Goal: Information Seeking & Learning: Learn about a topic

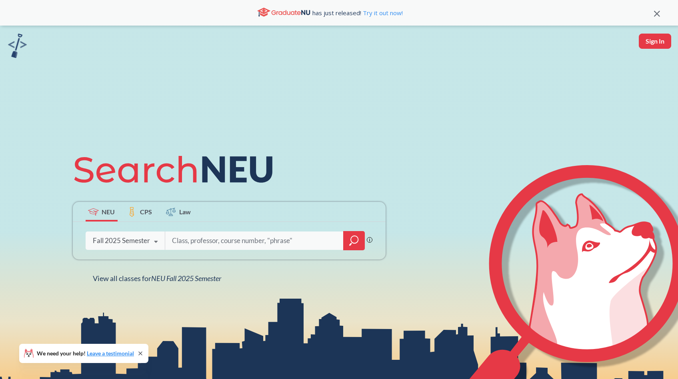
click at [210, 241] on input "search" at bounding box center [254, 240] width 166 height 17
type input "cs3500"
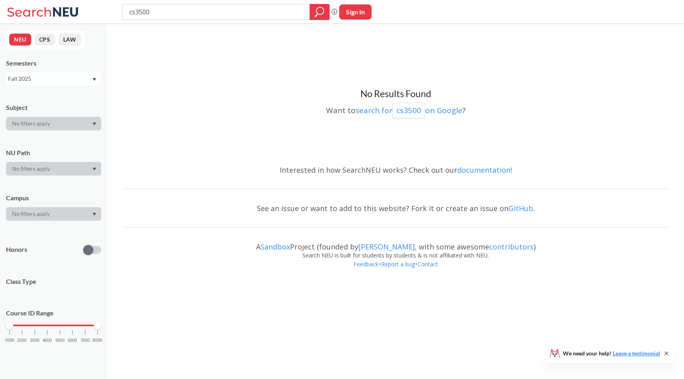
click at [135, 12] on input "cs3500" at bounding box center [216, 12] width 176 height 14
type input "cs 3500"
type input "cs 3100"
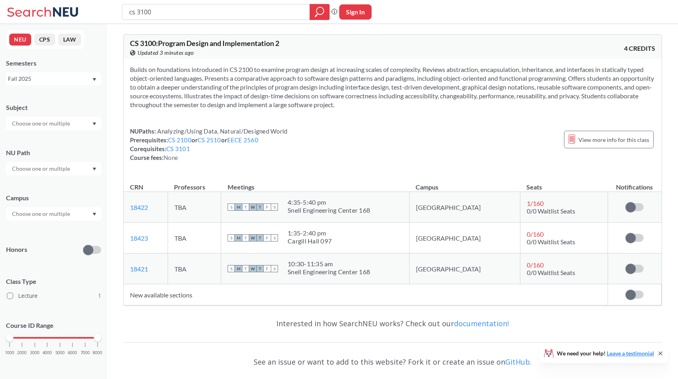
click at [157, 12] on input "cs 3100" at bounding box center [216, 12] width 176 height 14
type input "c"
click at [70, 127] on input "text" at bounding box center [41, 124] width 67 height 10
click at [41, 134] on div "CS ( 1 )" at bounding box center [55, 137] width 90 height 9
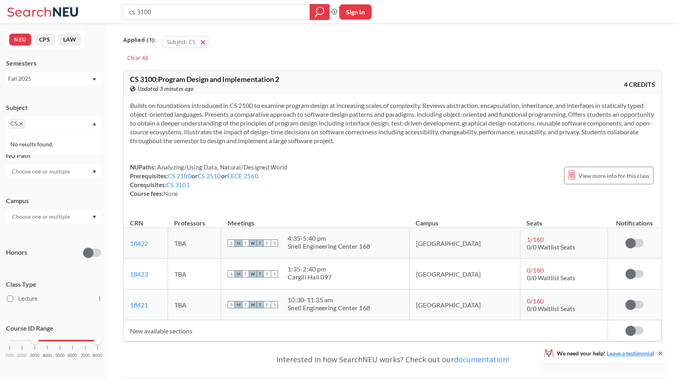
drag, startPoint x: 9, startPoint y: 340, endPoint x: 33, endPoint y: 341, distance: 24.0
click at [33, 341] on div at bounding box center [34, 340] width 7 height 7
click at [149, 14] on input "cs 3100" at bounding box center [216, 12] width 176 height 14
type input "cs"
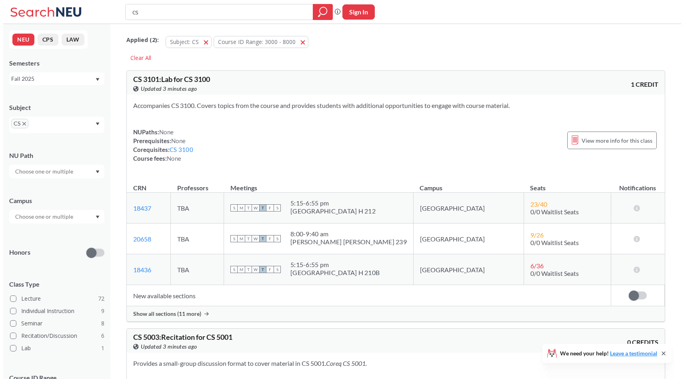
scroll to position [54, 0]
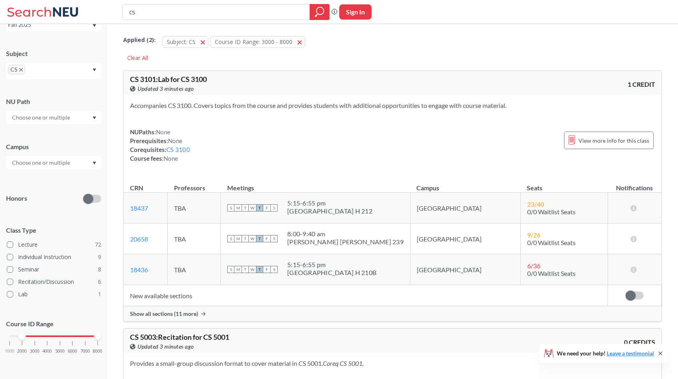
drag, startPoint x: 36, startPoint y: 337, endPoint x: 29, endPoint y: 338, distance: 7.7
click at [29, 338] on div "1000 2000 3000 4000 5000 6000 7000 8000" at bounding box center [54, 337] width 88 height 6
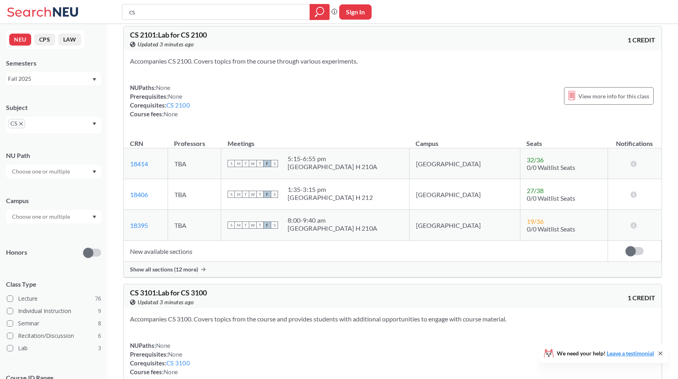
scroll to position [54, 0]
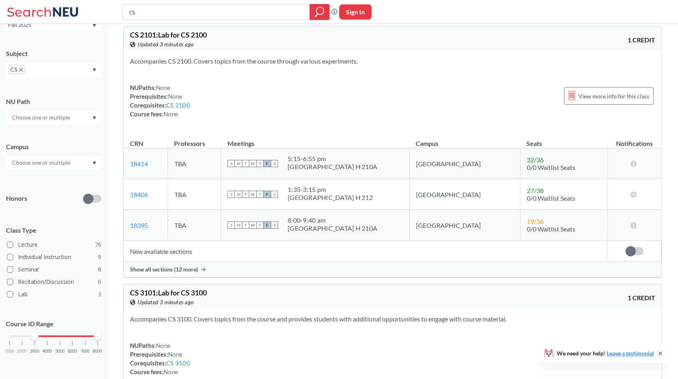
drag, startPoint x: 19, startPoint y: 336, endPoint x: 32, endPoint y: 336, distance: 13.6
click at [32, 336] on div at bounding box center [34, 336] width 7 height 7
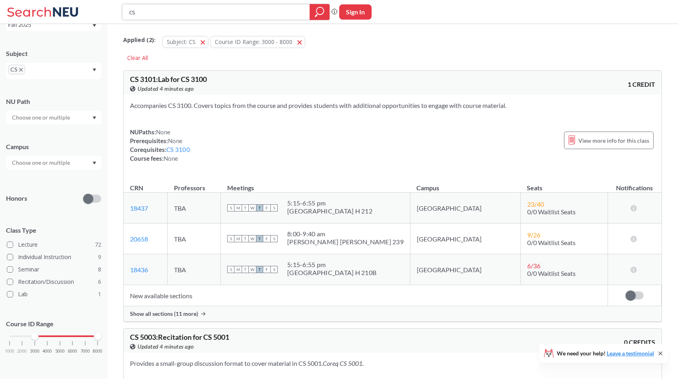
click at [203, 16] on input "cs" at bounding box center [216, 12] width 176 height 14
drag, startPoint x: 35, startPoint y: 337, endPoint x: 1, endPoint y: 337, distance: 34.0
click at [0, 337] on div "NEU CPS LAW Semesters Fall 2025 Subject CS NU Path Campus Honors Class Type Lec…" at bounding box center [53, 201] width 107 height 355
click at [214, 10] on input "cs" at bounding box center [216, 12] width 176 height 14
type input "cs object oriented"
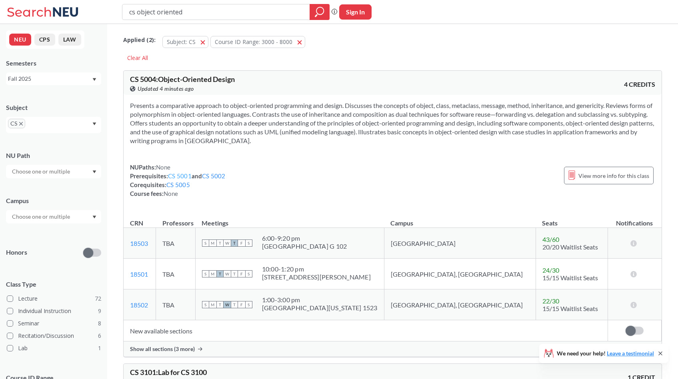
click at [180, 177] on link "CS 5001" at bounding box center [180, 175] width 24 height 7
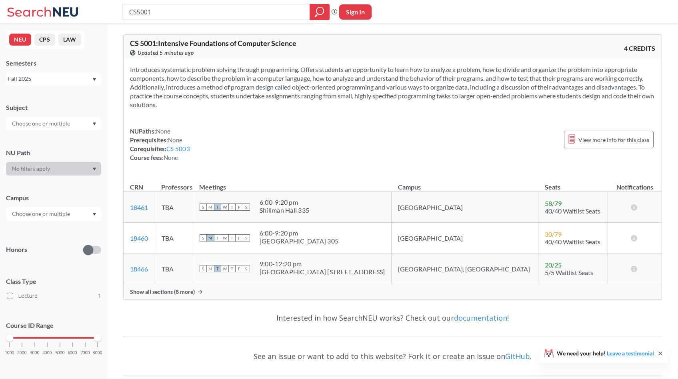
type input "cs object oriented"
